Goal: Task Accomplishment & Management: Manage account settings

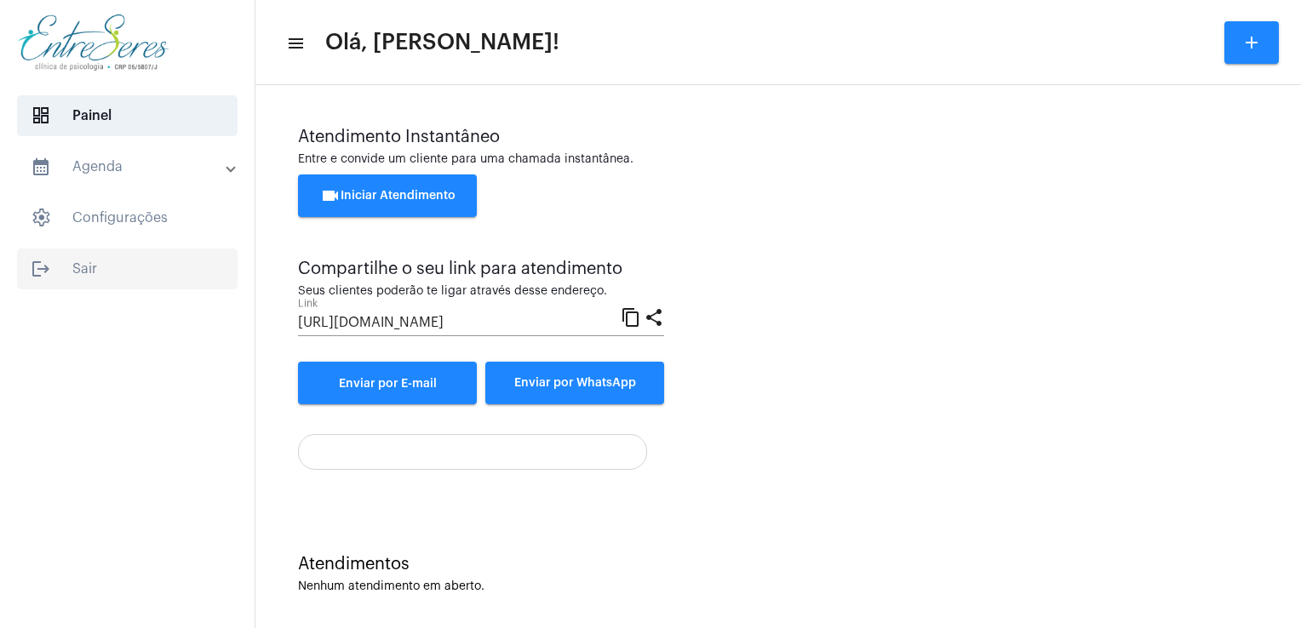
click at [60, 259] on span "logout Sair" at bounding box center [127, 269] width 220 height 41
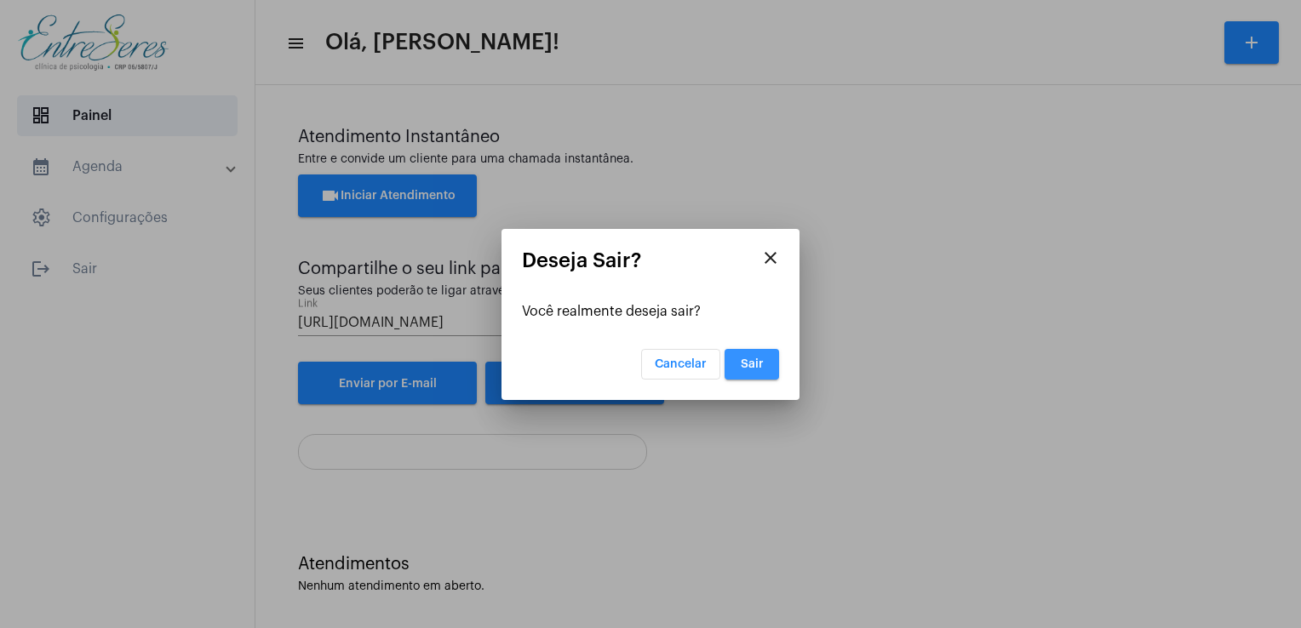
click at [757, 352] on button "Sair" at bounding box center [751, 364] width 54 height 31
